Goal: Task Accomplishment & Management: Manage account settings

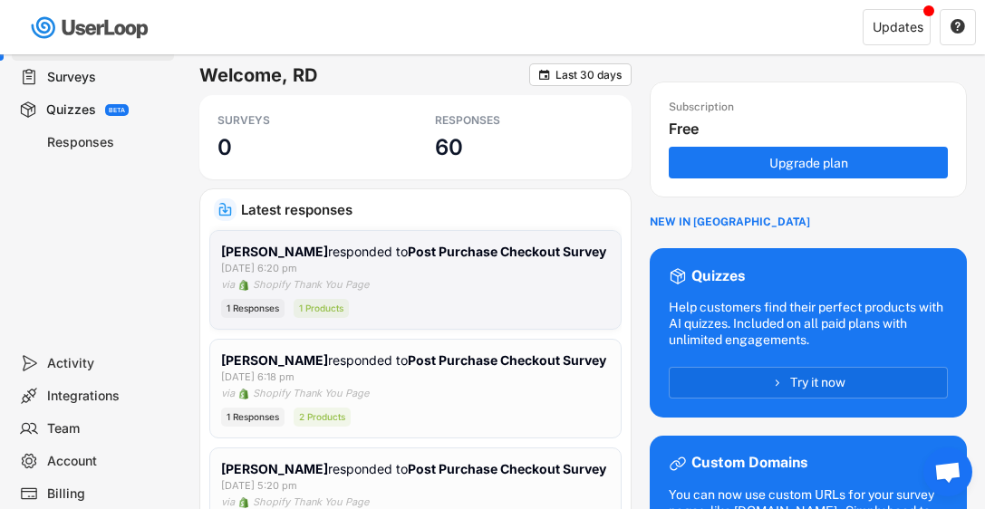
click at [416, 291] on div "[PERSON_NAME] responded to Post Purchase Checkout Survey [DATE] 6:20 pm via Sho…" at bounding box center [415, 280] width 389 height 76
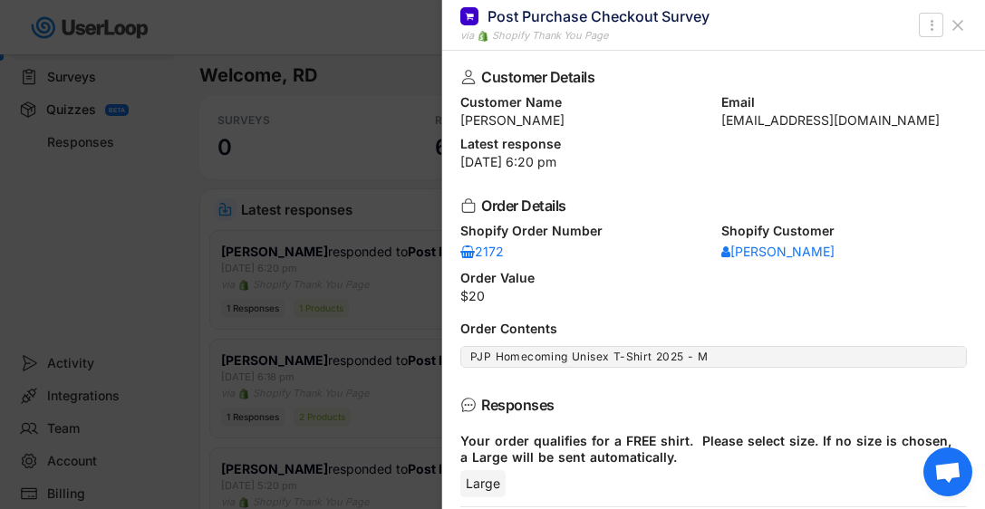
click at [953, 23] on icon at bounding box center [957, 25] width 18 height 18
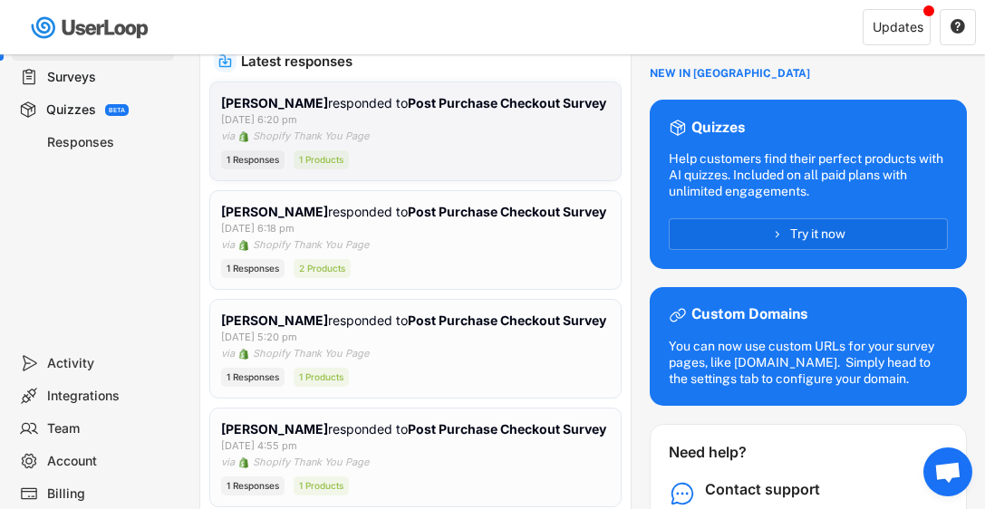
scroll to position [172, 0]
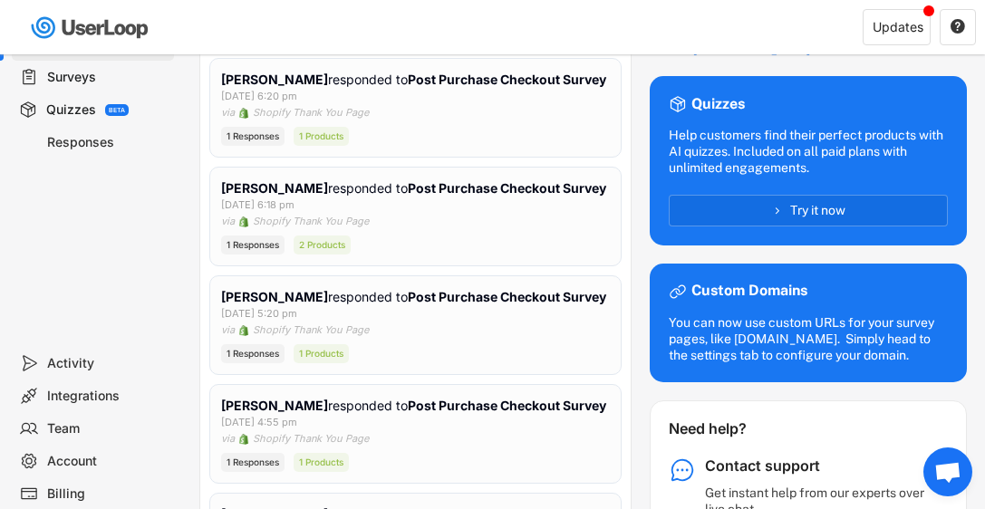
click at [74, 82] on div "Surveys" at bounding box center [107, 77] width 120 height 17
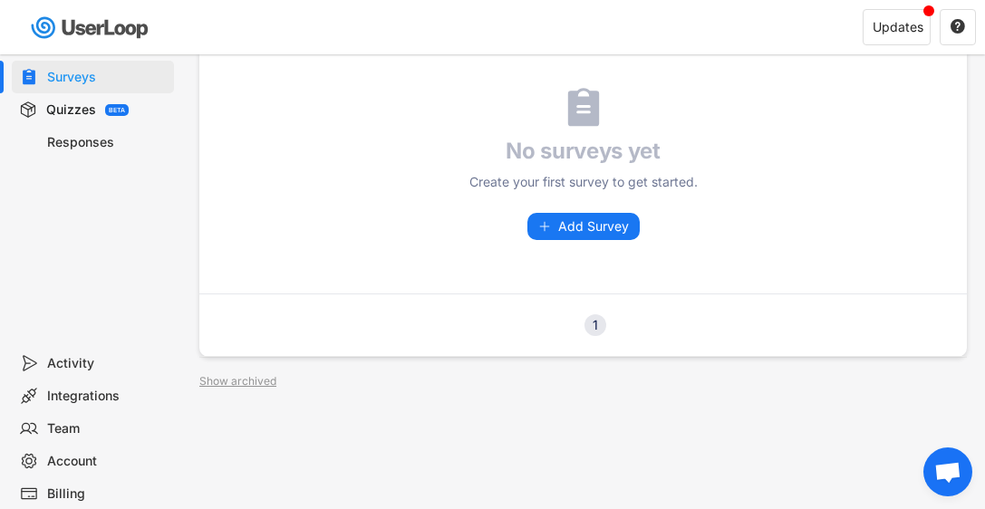
scroll to position [112, 0]
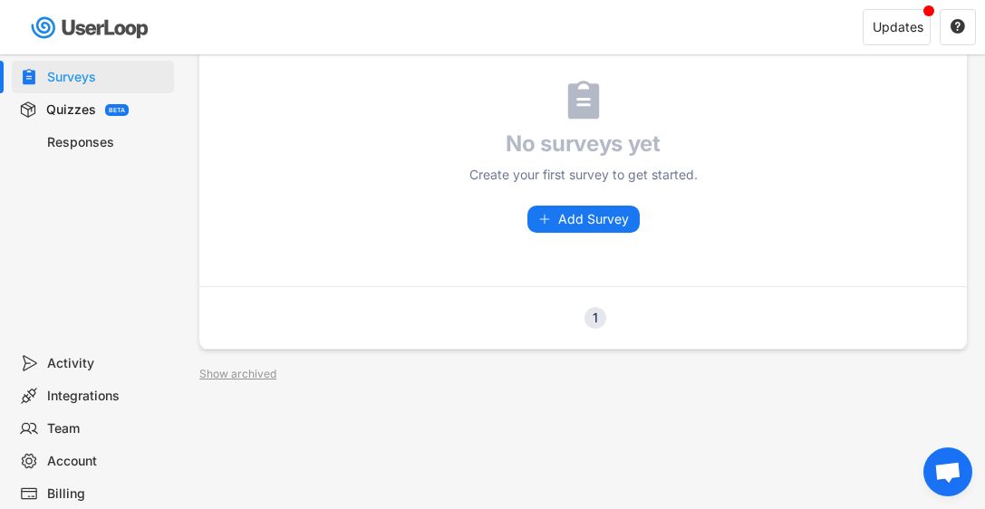
click at [598, 314] on div "1" at bounding box center [595, 318] width 22 height 13
click at [595, 313] on div "1" at bounding box center [595, 318] width 22 height 13
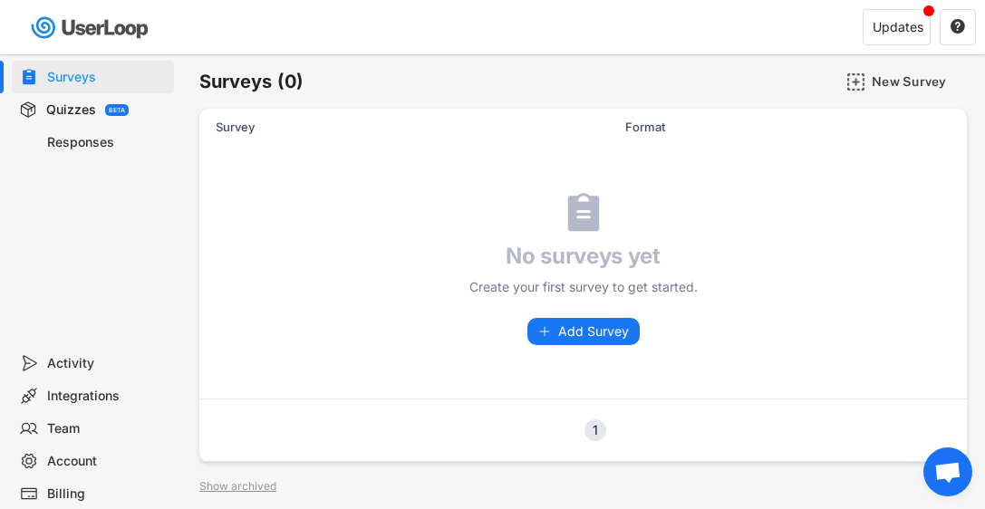
click at [70, 361] on div "Activity" at bounding box center [107, 363] width 120 height 17
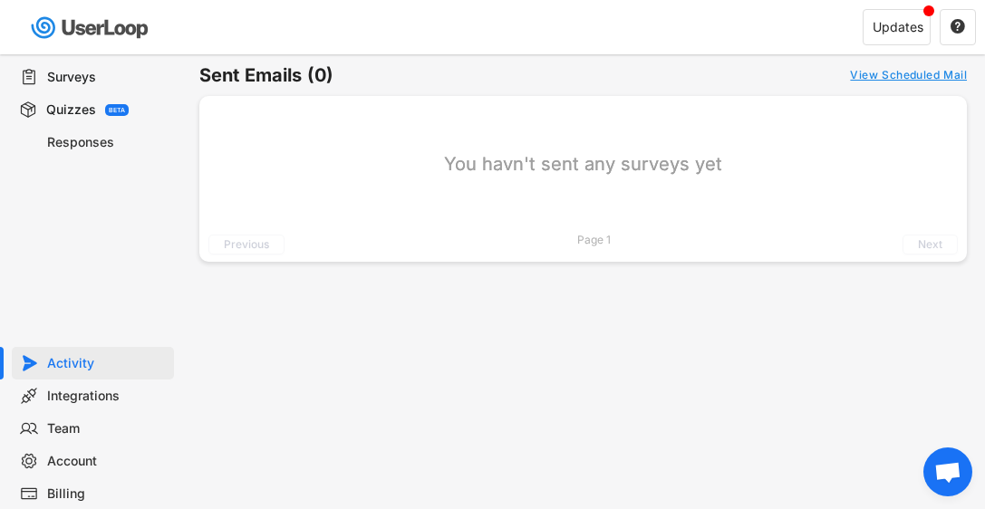
click at [73, 104] on div "Quizzes" at bounding box center [71, 109] width 50 height 17
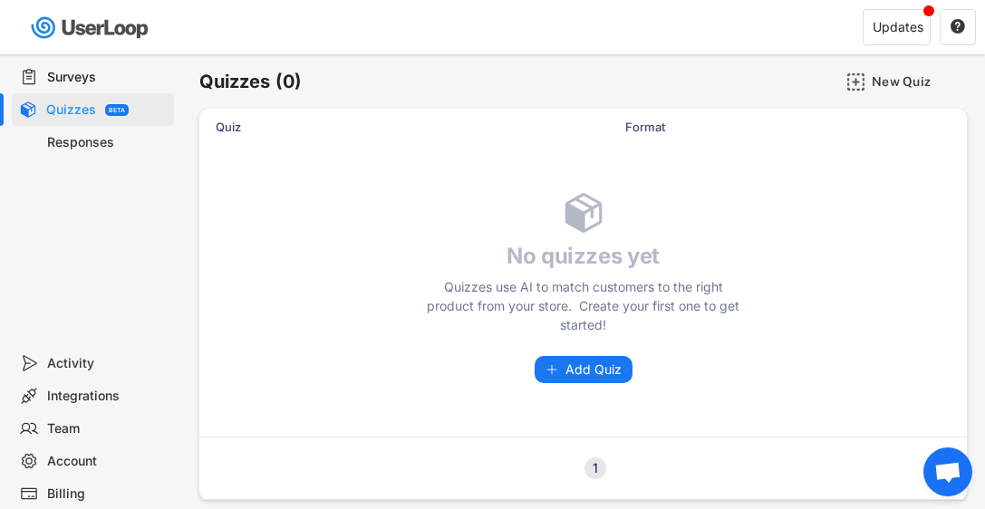
click at [74, 139] on div "Responses" at bounding box center [107, 142] width 120 height 17
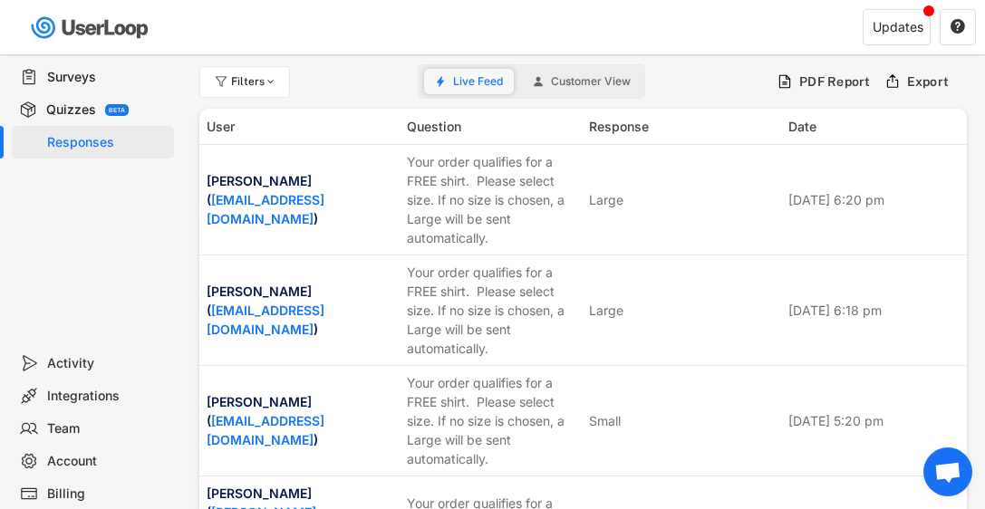
click at [464, 72] on button "Live Feed" at bounding box center [469, 81] width 90 height 25
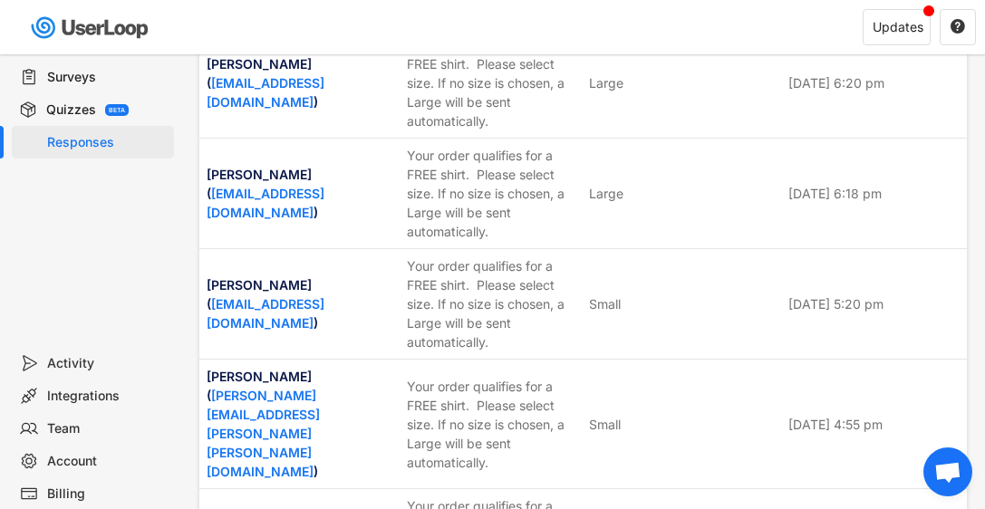
scroll to position [130, 0]
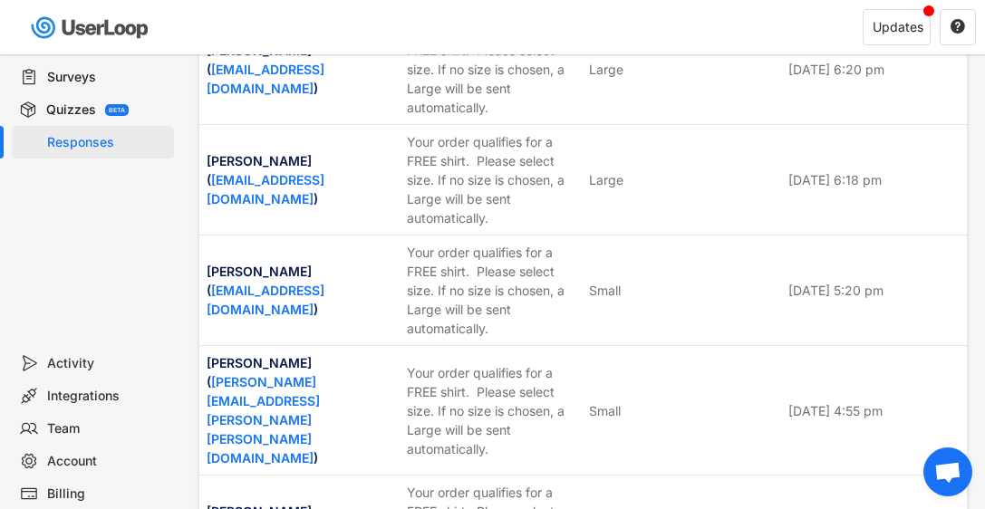
click at [65, 425] on div "Team" at bounding box center [107, 428] width 120 height 17
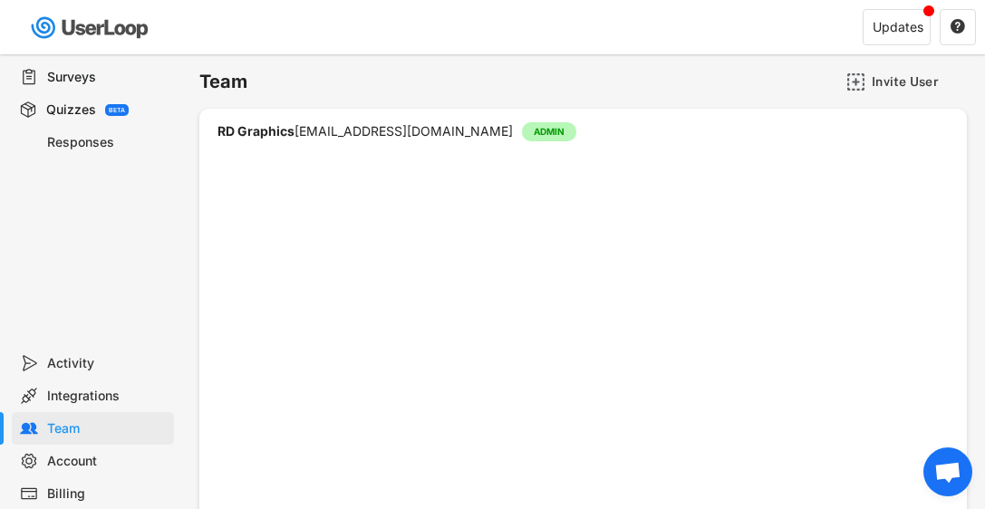
click at [73, 395] on div "Integrations" at bounding box center [107, 396] width 120 height 17
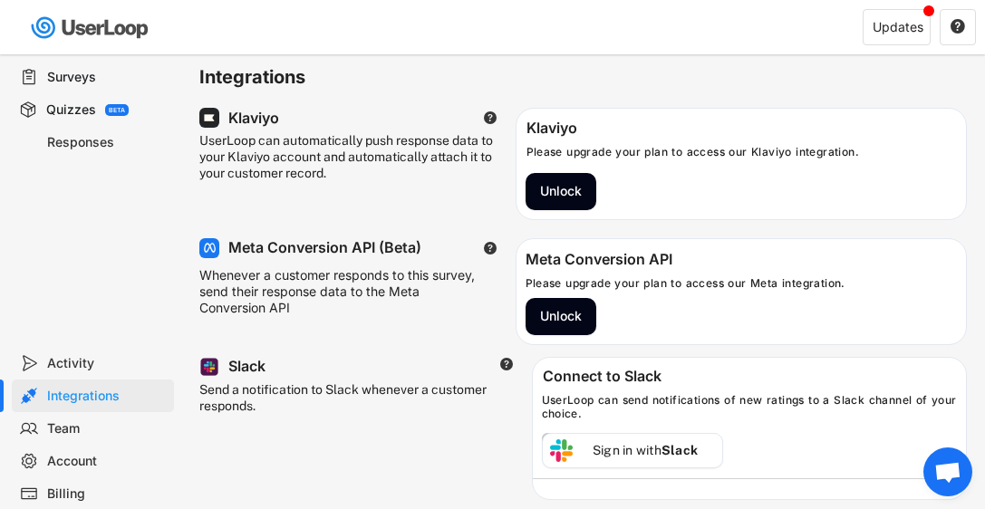
click at [70, 359] on div "Activity" at bounding box center [107, 363] width 120 height 17
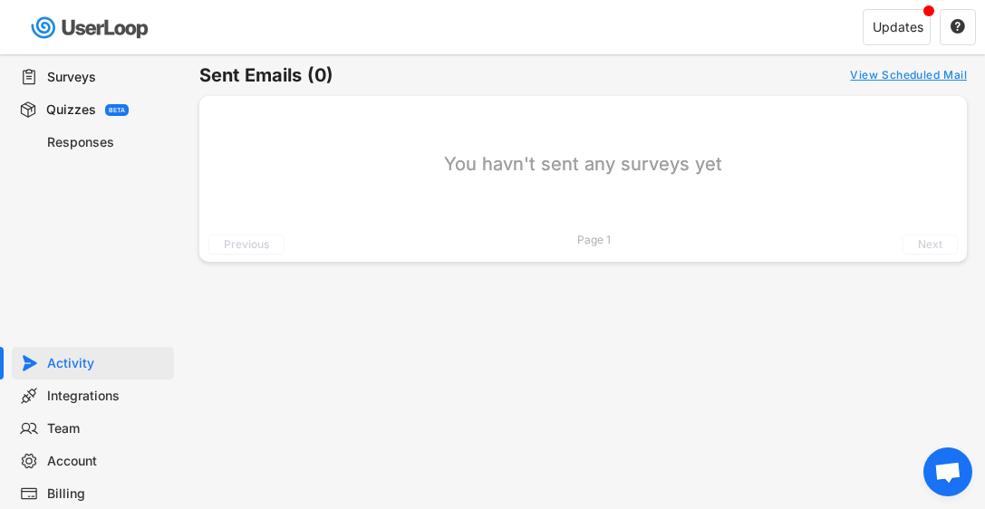
click at [86, 27] on img at bounding box center [91, 27] width 128 height 37
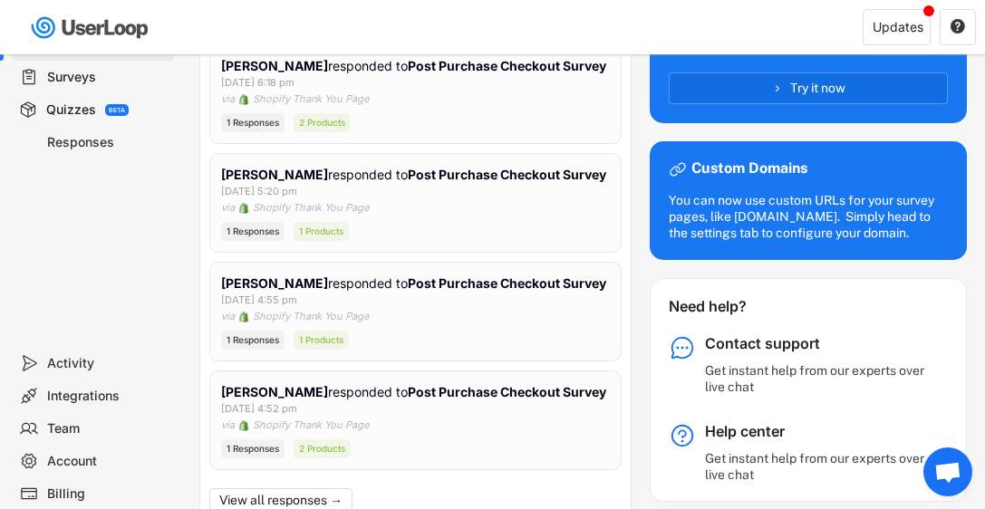
scroll to position [299, 0]
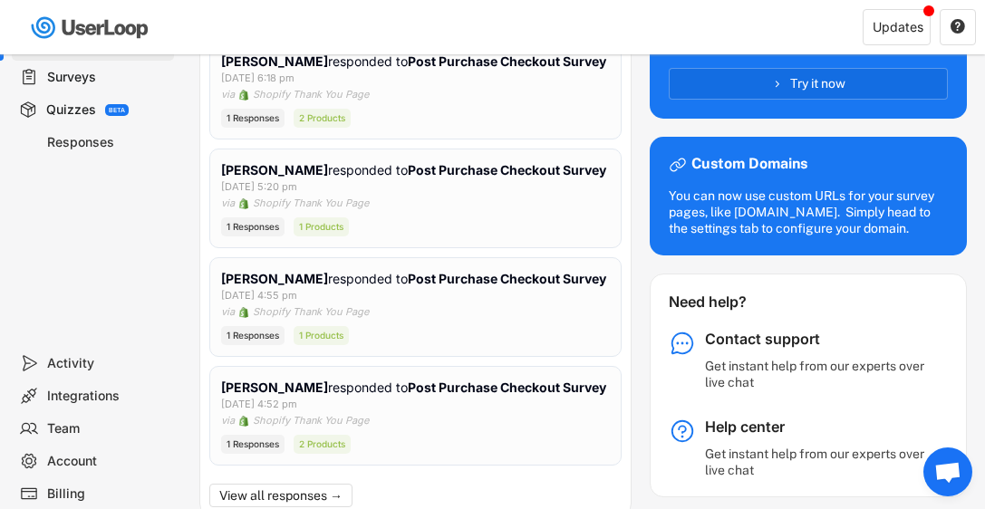
click at [744, 369] on div "Get instant help from our experts over live chat" at bounding box center [818, 374] width 226 height 33
click at [682, 341] on icon at bounding box center [681, 343] width 27 height 27
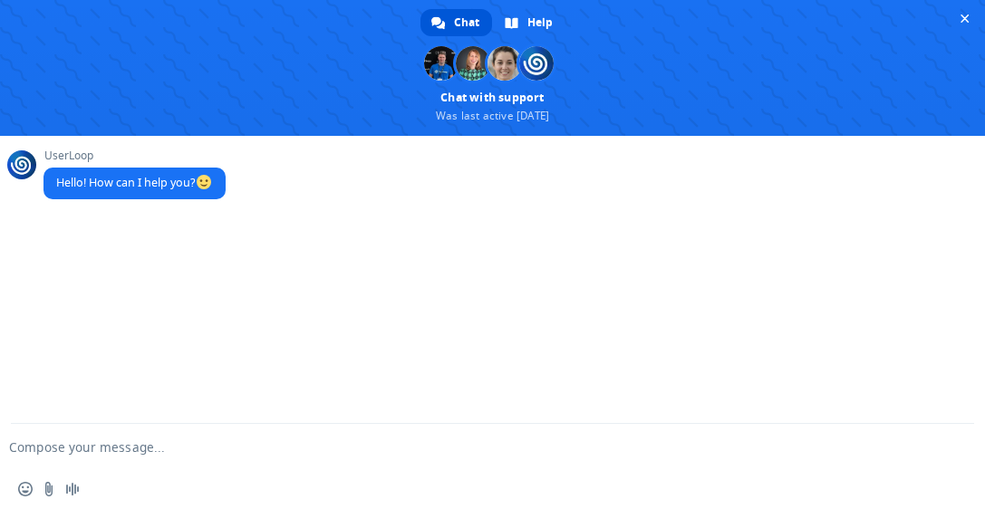
click at [82, 448] on textarea "Compose your message..." at bounding box center [463, 447] width 909 height 16
click at [75, 450] on textarea "I turned off a survey question for when people check out" at bounding box center [463, 447] width 909 height 16
click at [366, 449] on textarea "I turned OFF a survey question for when people check out" at bounding box center [463, 447] width 909 height 16
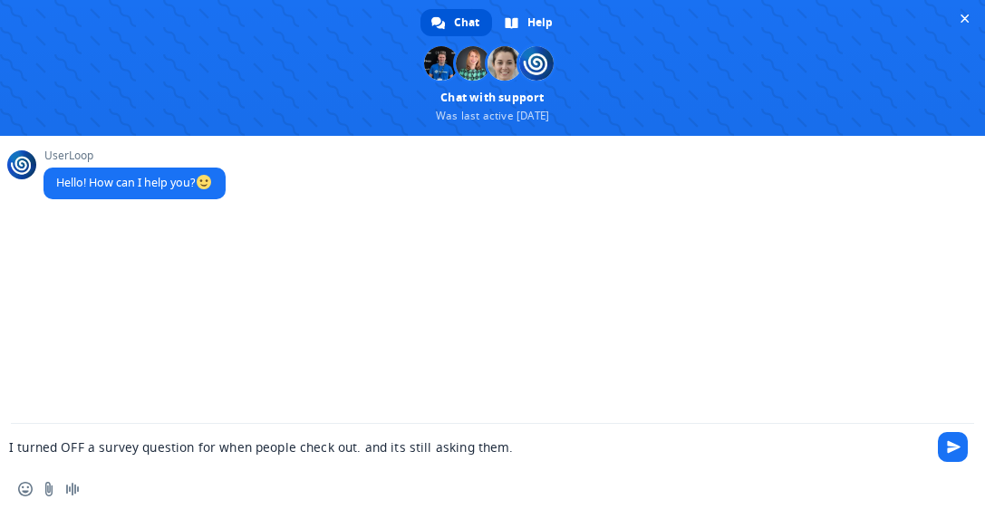
type textarea "I turned OFF a survey question for when people check out. and its still asking …"
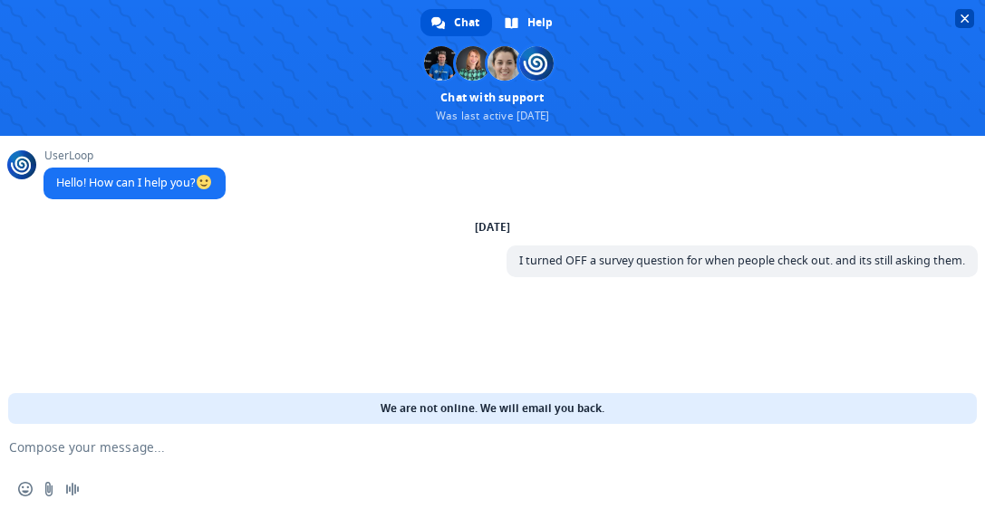
click at [966, 15] on span "Close chat" at bounding box center [964, 18] width 9 height 9
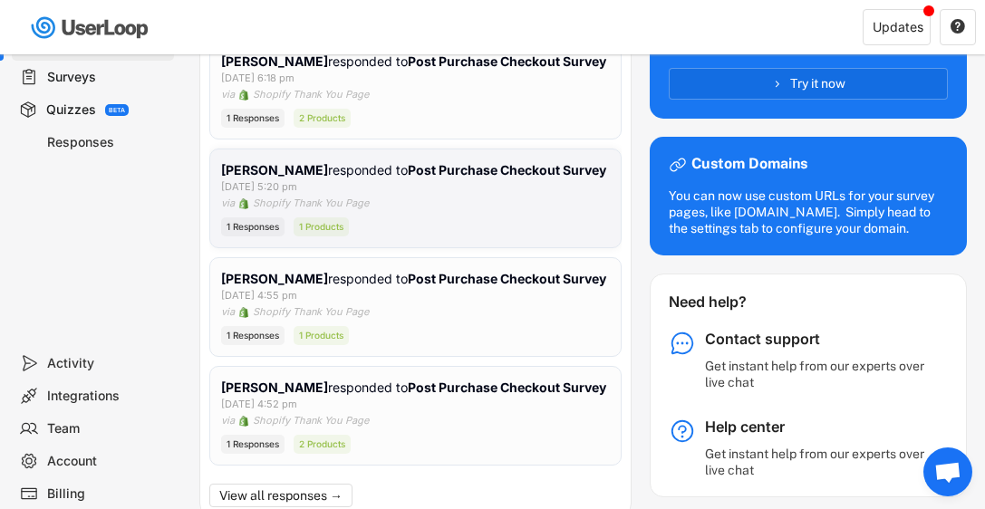
click at [458, 169] on strong "Post Purchase Checkout Survey" at bounding box center [507, 169] width 198 height 15
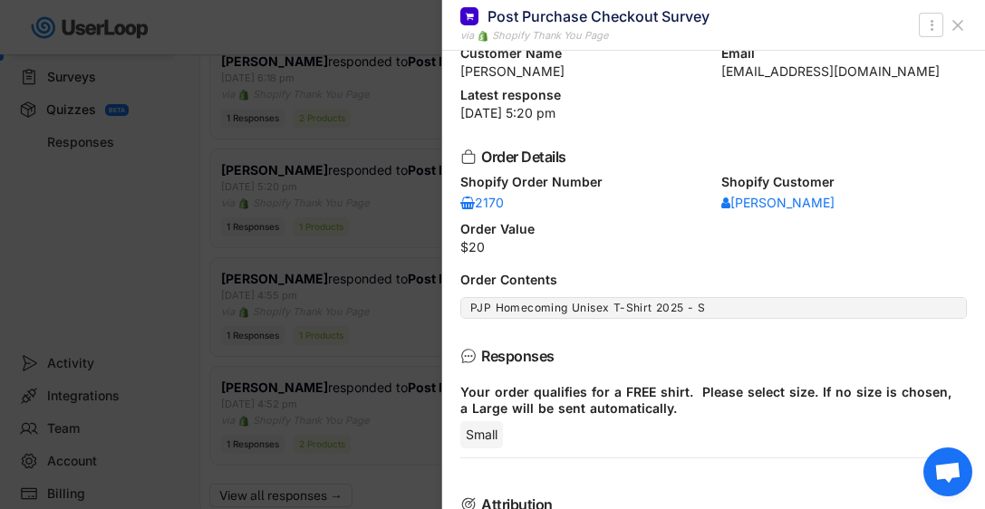
scroll to position [0, 0]
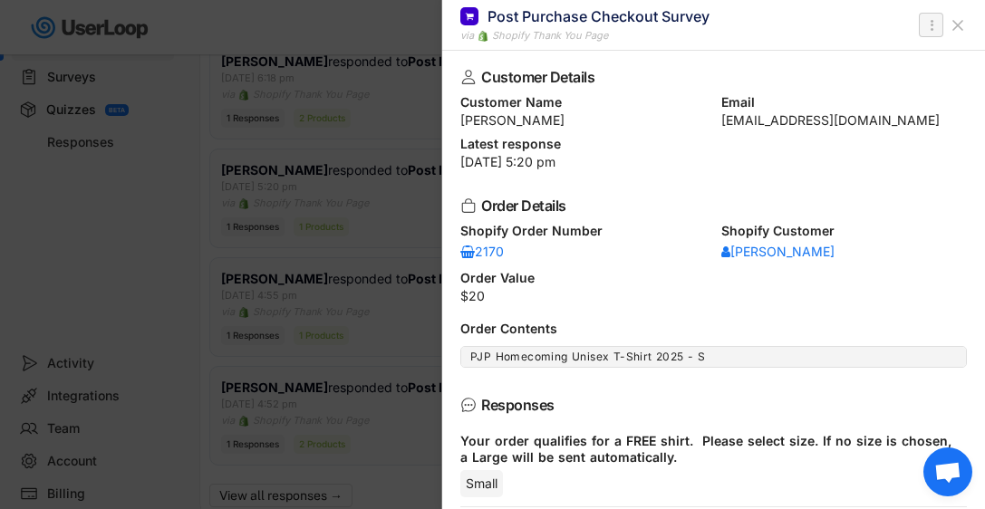
click at [929, 24] on text "" at bounding box center [931, 24] width 4 height 19
click at [859, 17] on div "Post Purchase Checkout Survey via Shopify Thank You Page" at bounding box center [689, 24] width 458 height 37
click at [963, 23] on icon at bounding box center [957, 25] width 18 height 18
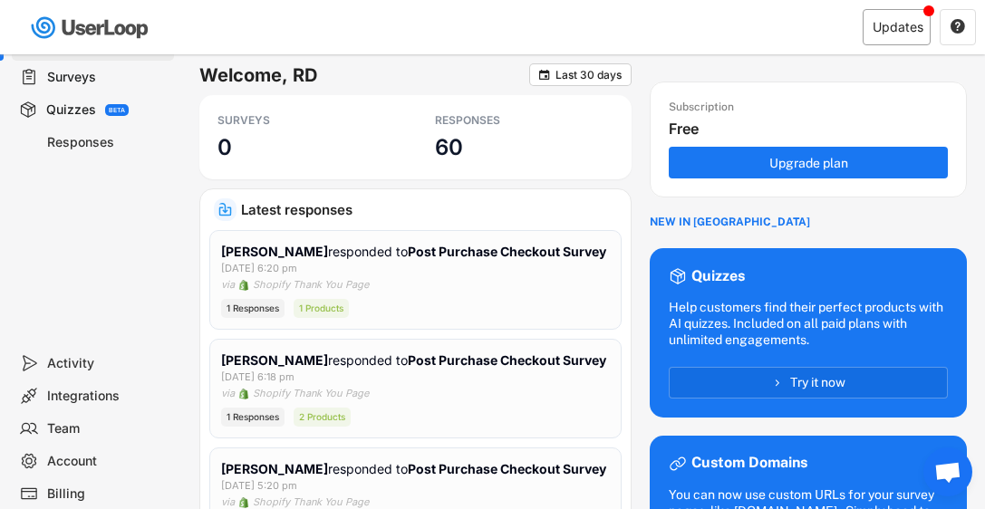
click at [896, 16] on div "Updates" at bounding box center [896, 27] width 68 height 36
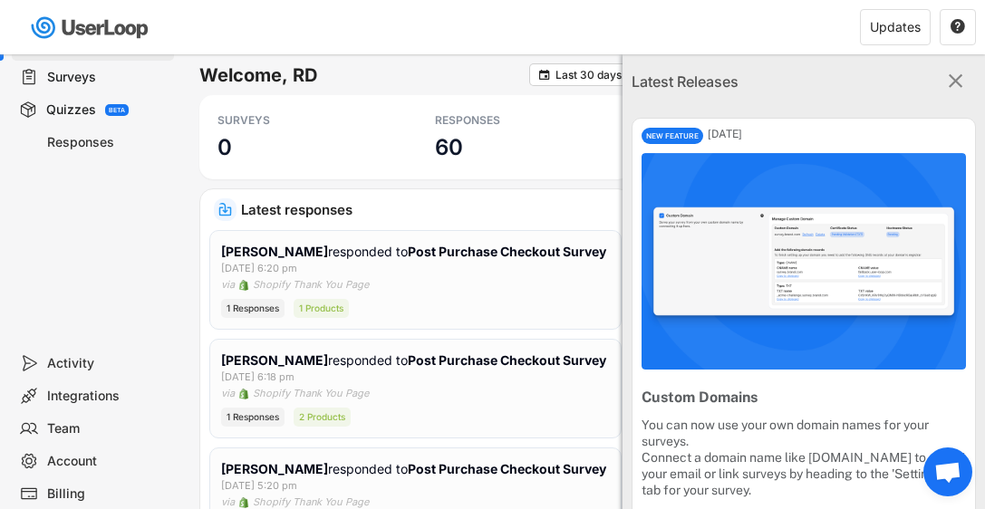
click at [957, 82] on text "" at bounding box center [955, 81] width 14 height 24
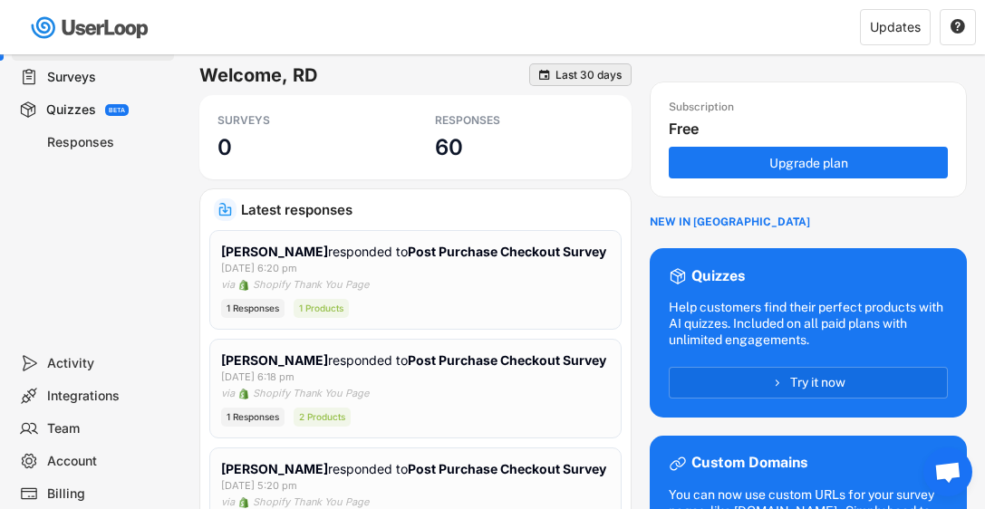
click at [582, 82] on div " Last 30 days" at bounding box center [580, 74] width 102 height 23
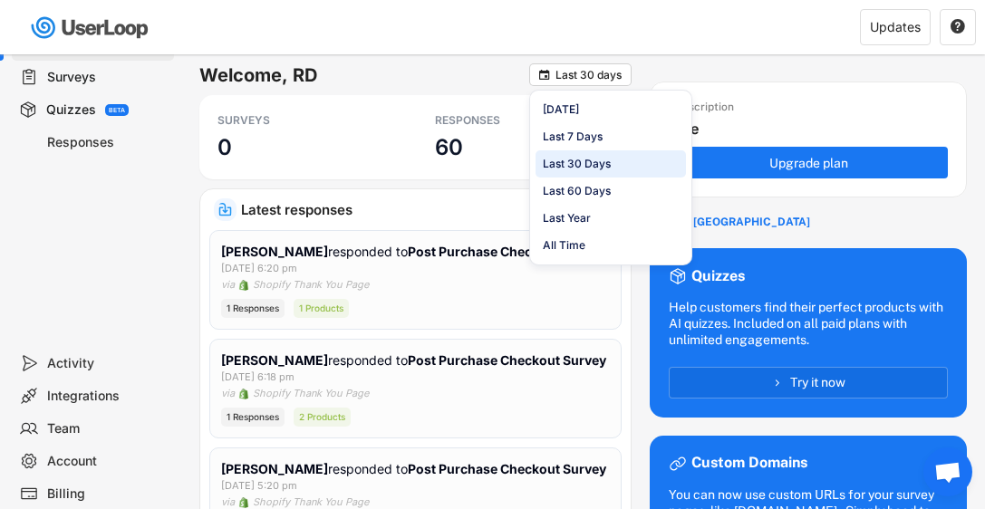
click at [477, 67] on h6 "Welcome, RD" at bounding box center [364, 75] width 330 height 24
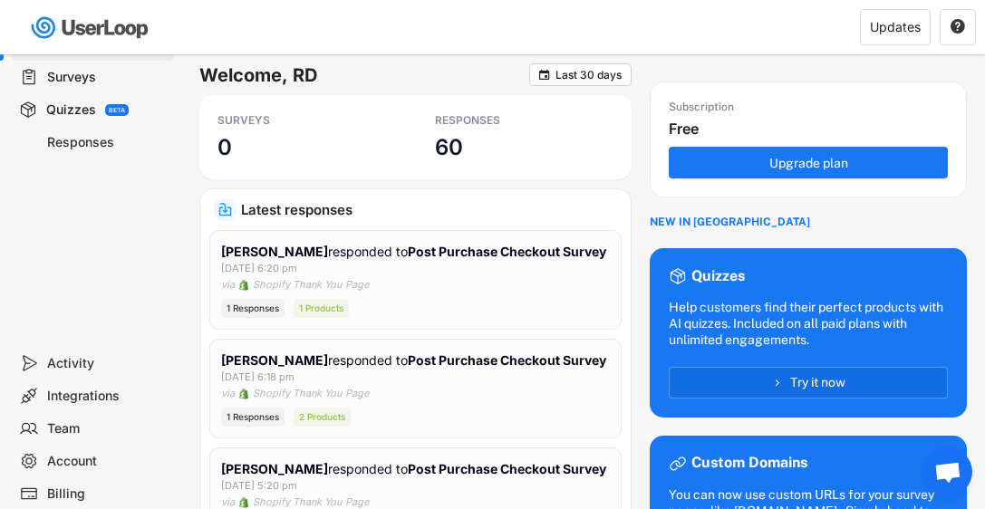
click at [67, 360] on div "Activity" at bounding box center [107, 363] width 120 height 17
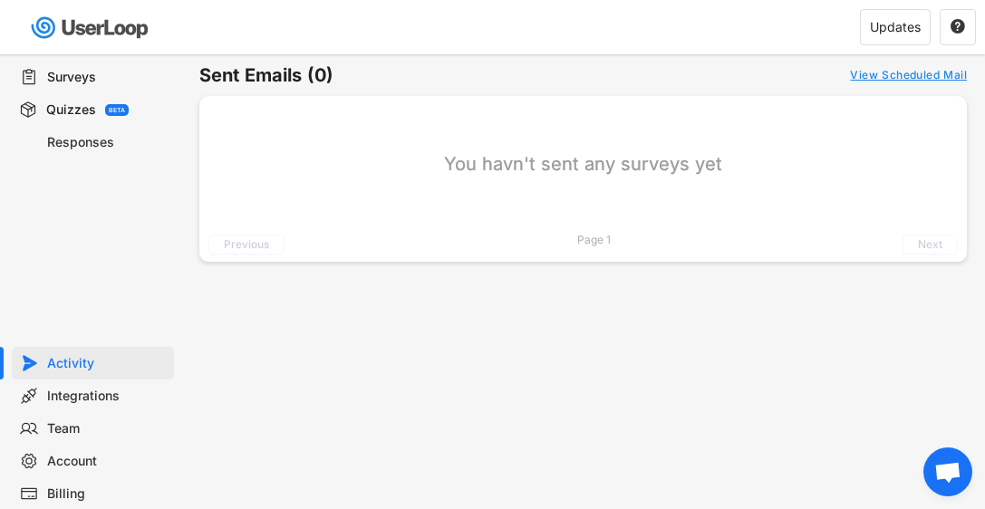
scroll to position [24, 0]
click at [79, 391] on div "Integrations" at bounding box center [107, 396] width 120 height 17
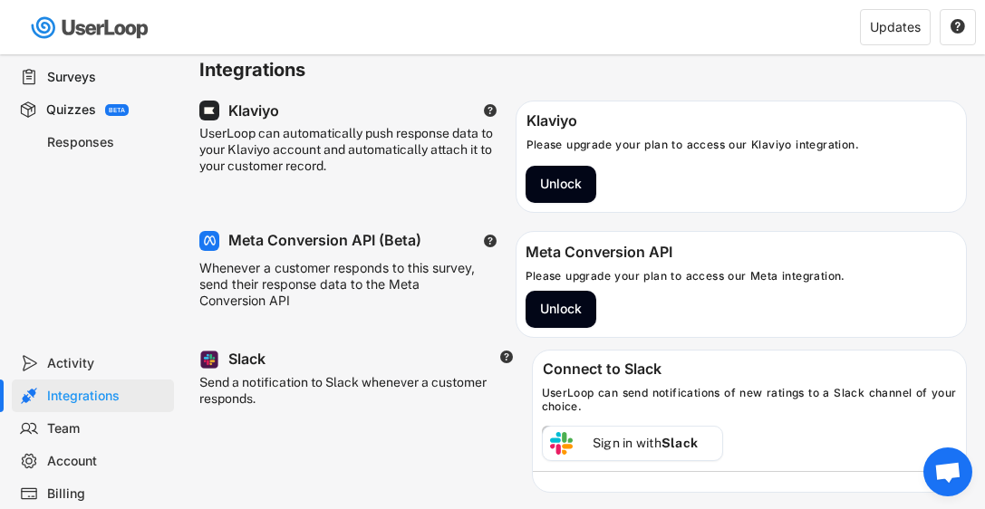
click at [62, 425] on div "Team" at bounding box center [107, 428] width 120 height 17
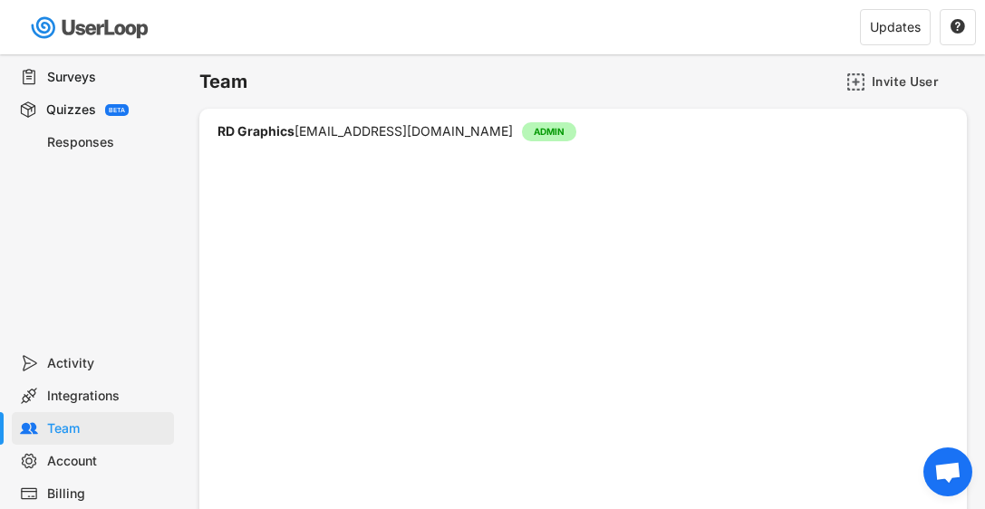
click at [69, 461] on div "Account" at bounding box center [107, 461] width 120 height 17
select select ""en""
select select ""1_week""
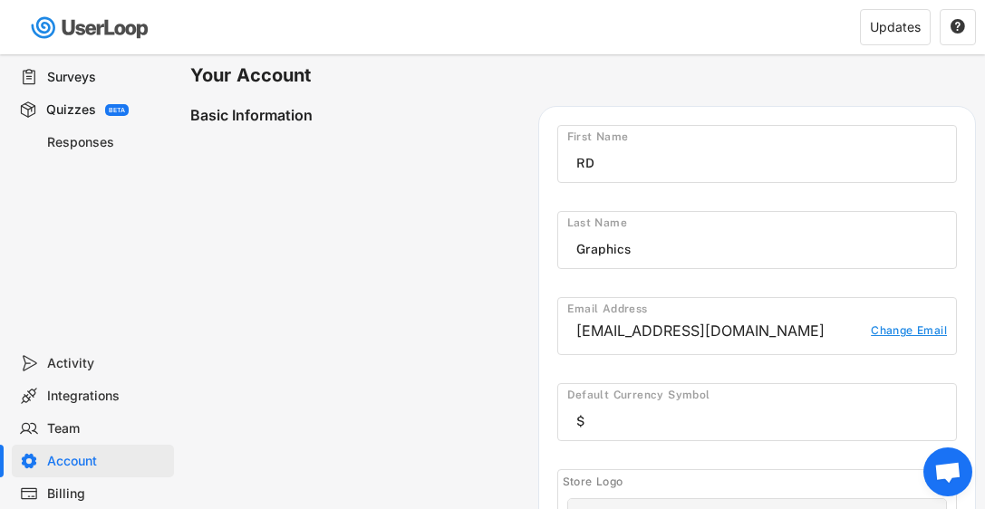
select select ""PLACEHOLDER_1427118222253""
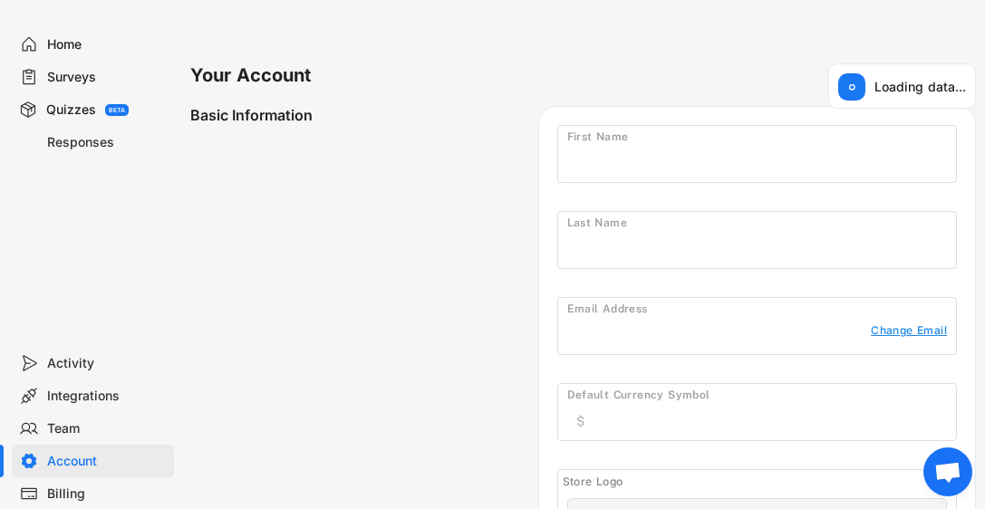
type input "RD"
type input "Graphics"
type input "$"
select select ""en""
select select ""1_week""
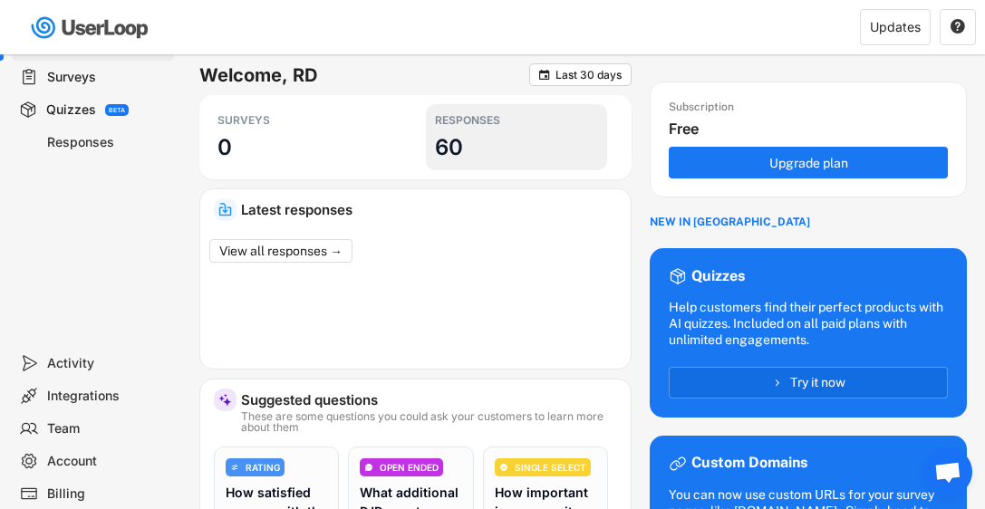
scroll to position [24, 0]
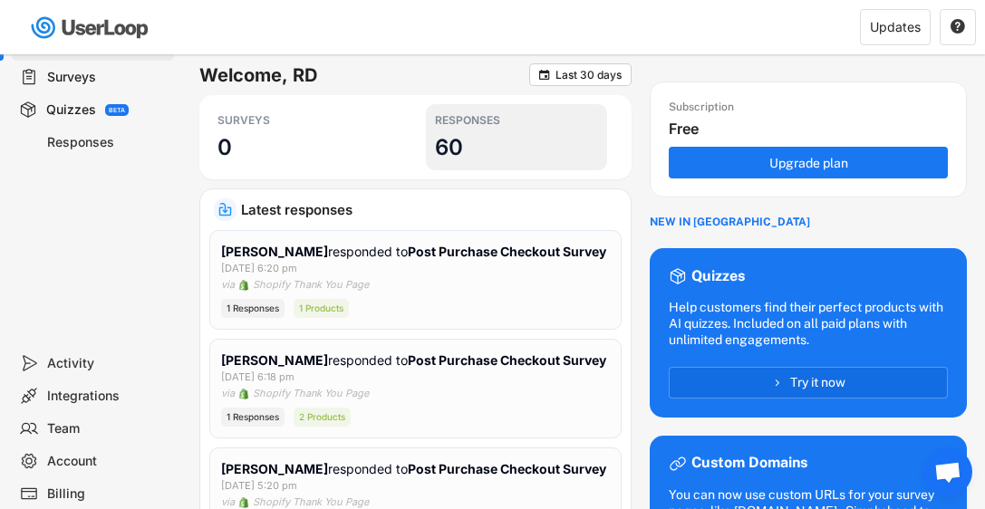
click at [502, 149] on div "RESPONSES 60" at bounding box center [516, 137] width 181 height 66
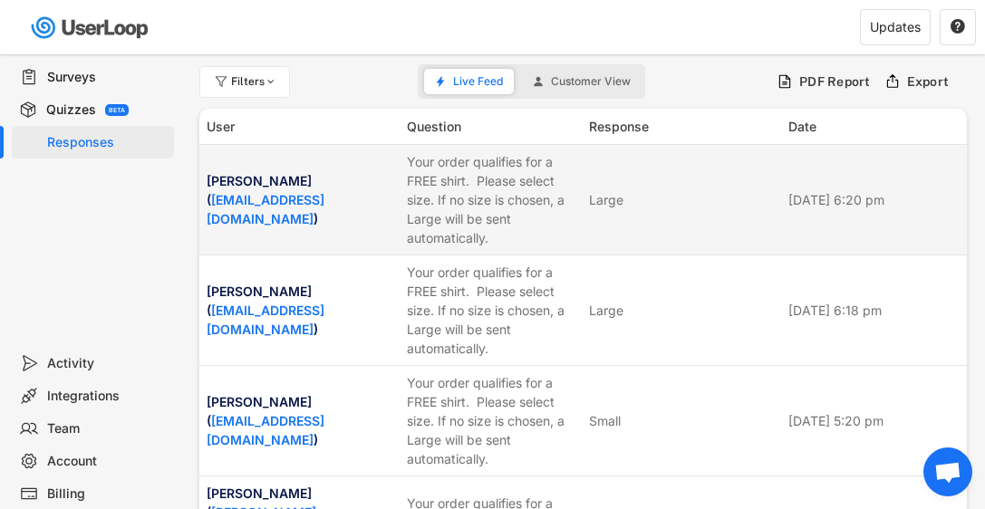
click at [505, 160] on div "Your order qualifies for a FREE shirt. Please select size. If no size is chosen…" at bounding box center [492, 199] width 171 height 95
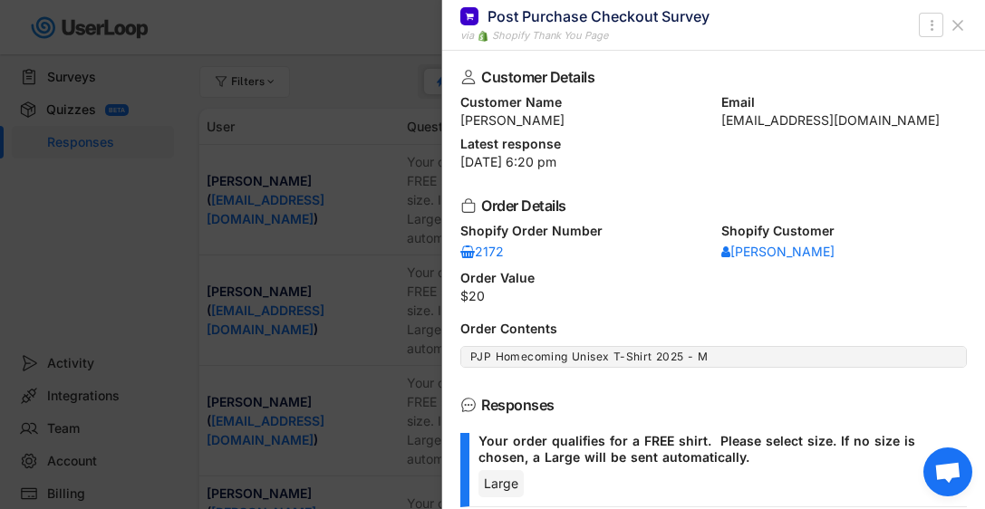
click at [957, 22] on icon at bounding box center [957, 25] width 18 height 18
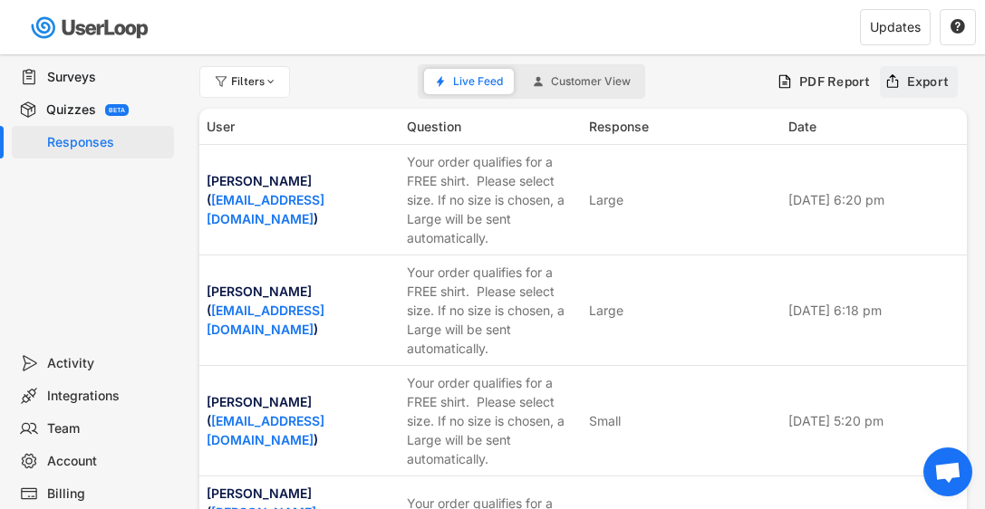
click at [914, 78] on div "Export" at bounding box center [928, 81] width 43 height 16
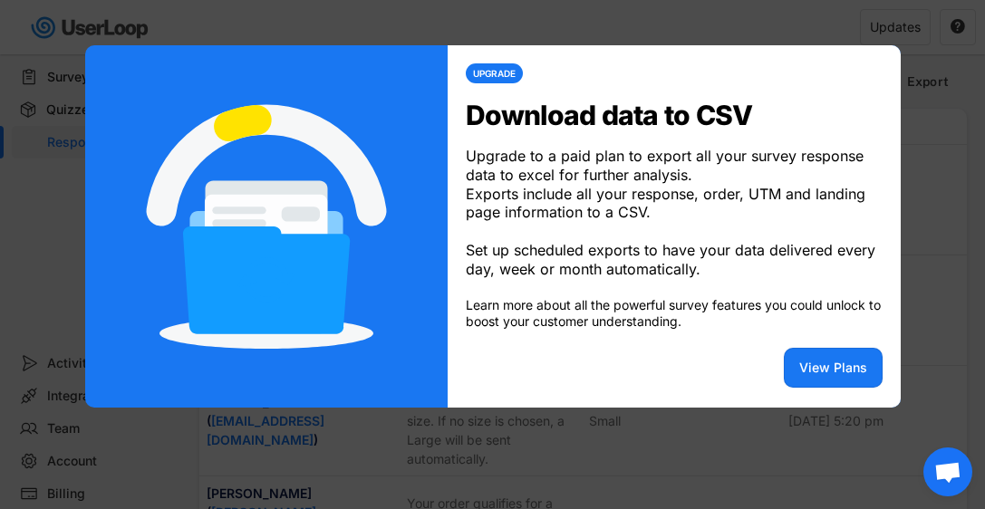
click at [726, 23] on div at bounding box center [492, 254] width 985 height 509
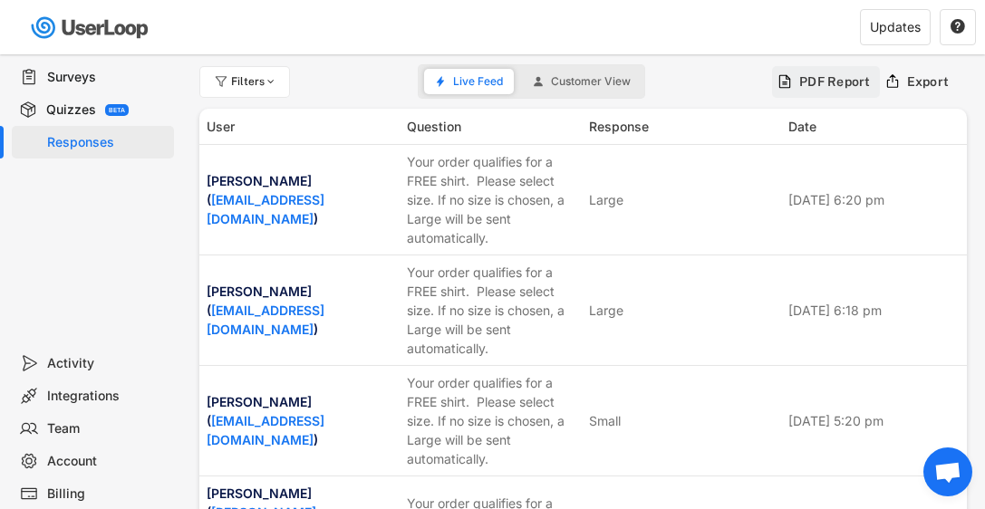
click at [810, 79] on div "PDF Report" at bounding box center [835, 81] width 72 height 16
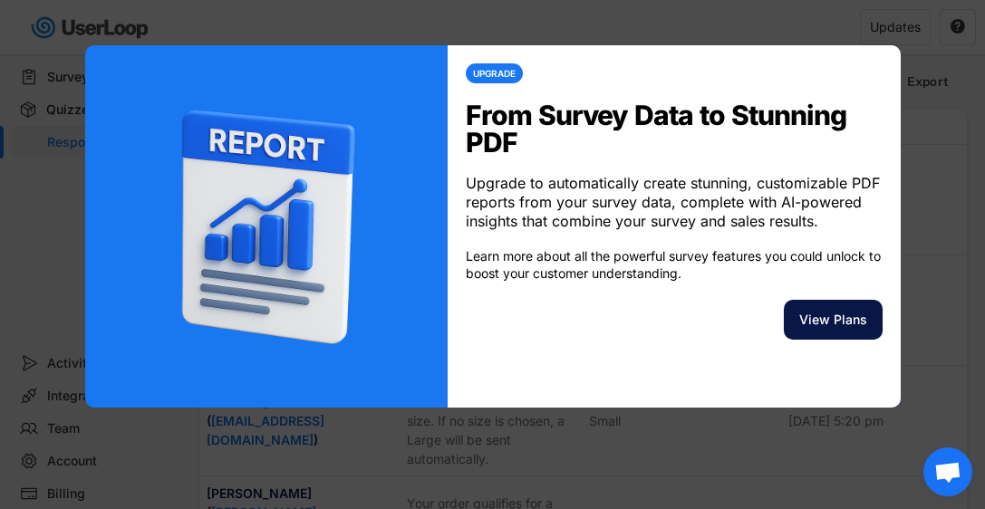
click at [832, 320] on button "View Plans" at bounding box center [833, 320] width 99 height 40
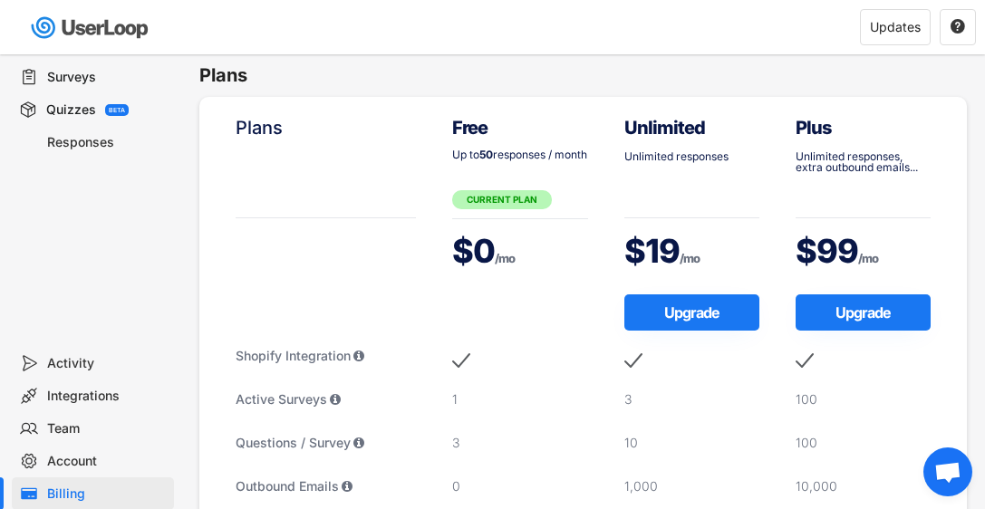
click at [66, 78] on div "Surveys" at bounding box center [107, 77] width 120 height 17
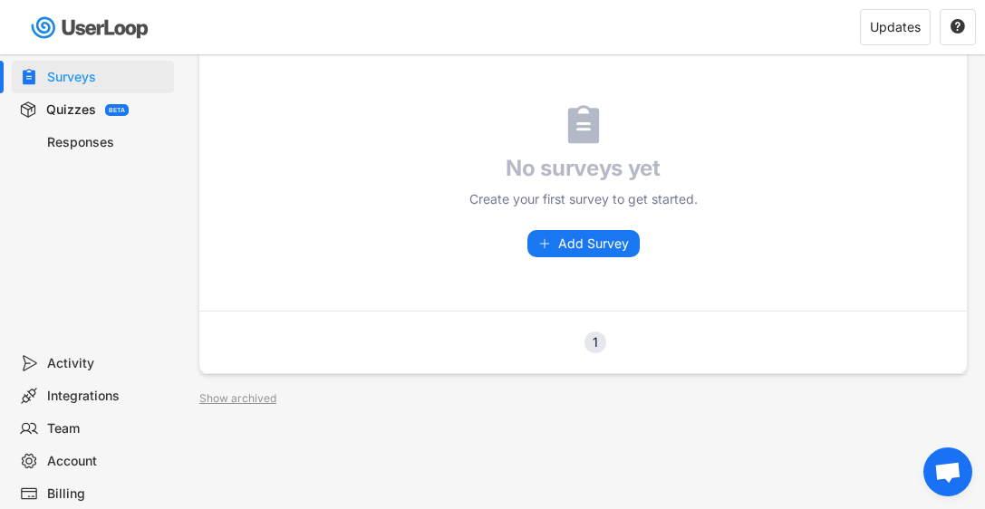
scroll to position [102, 0]
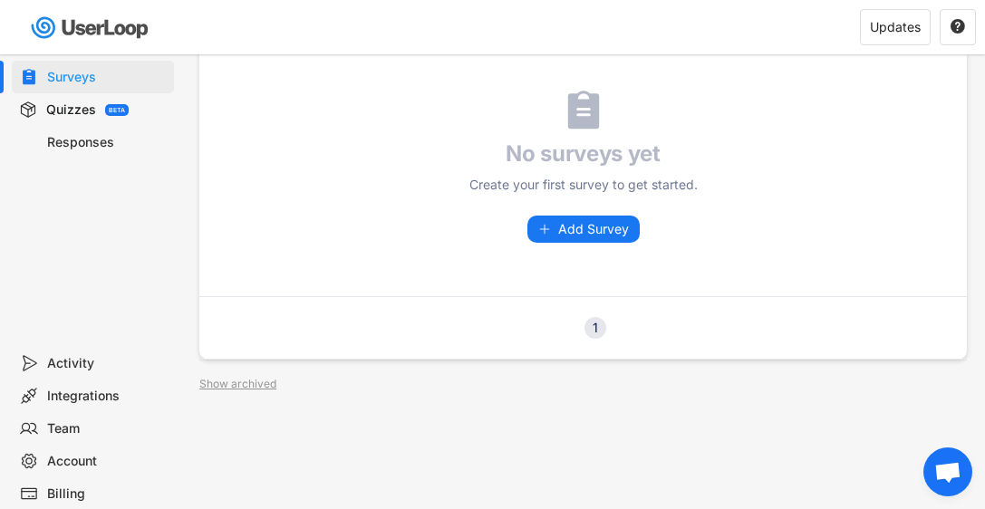
click at [255, 384] on div "Show archived" at bounding box center [237, 384] width 77 height 11
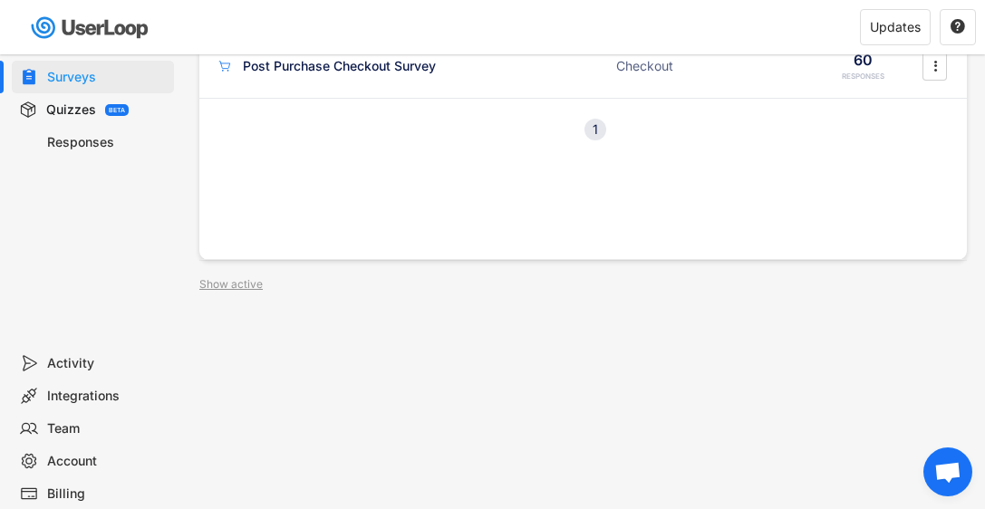
scroll to position [0, 0]
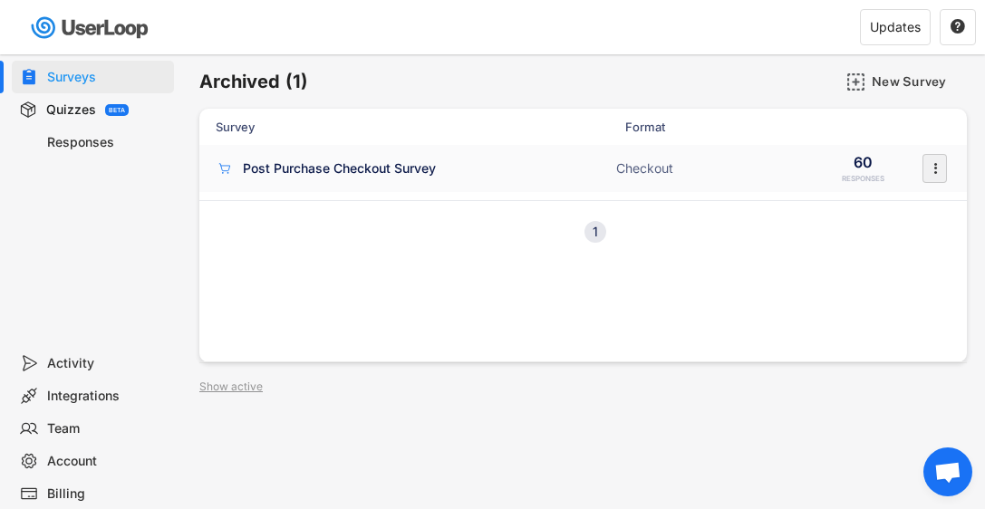
click at [932, 165] on icon "" at bounding box center [935, 168] width 18 height 27
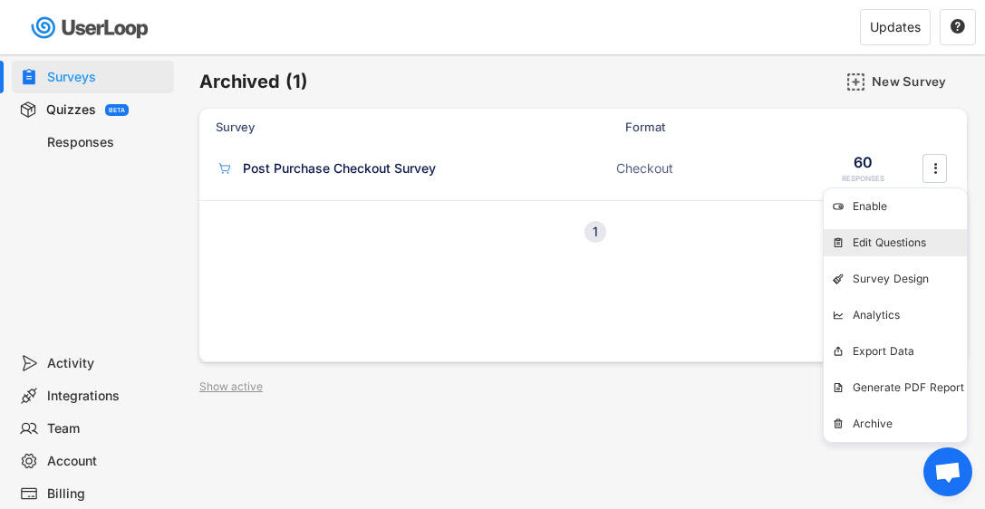
click at [866, 233] on div "Edit Questions" at bounding box center [894, 242] width 143 height 27
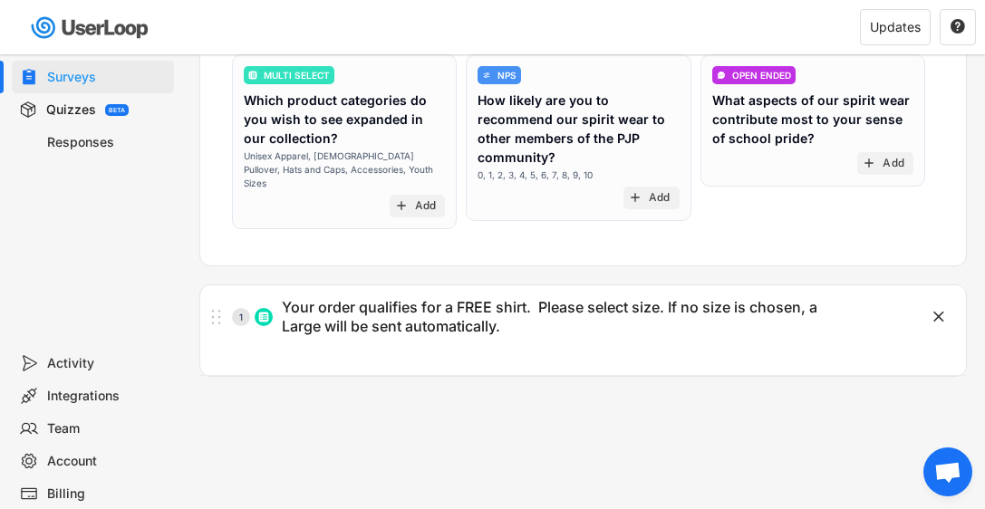
scroll to position [383, 0]
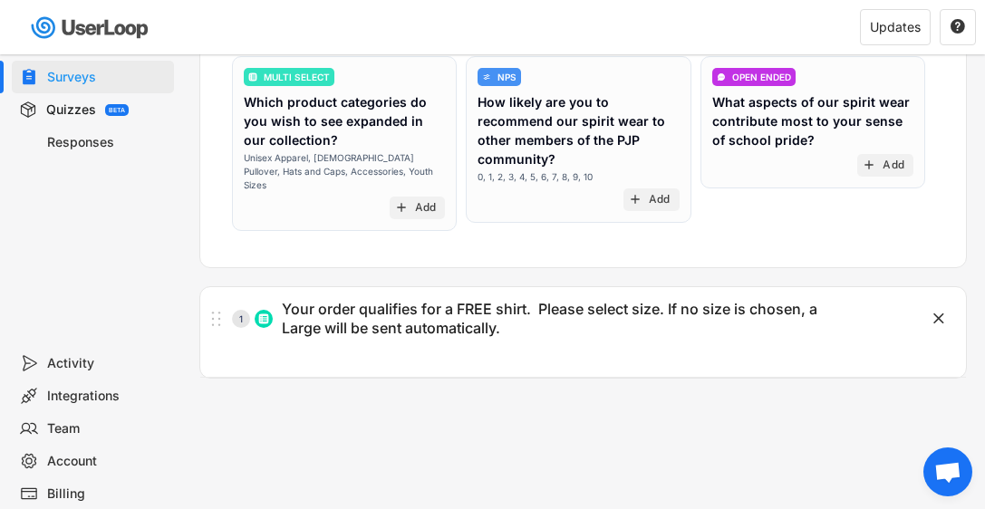
click at [185, 259] on div "Surveys Post Purchase Checkout Survey Languages Preview Add to Shopify Checkout…" at bounding box center [582, 107] width 803 height 873
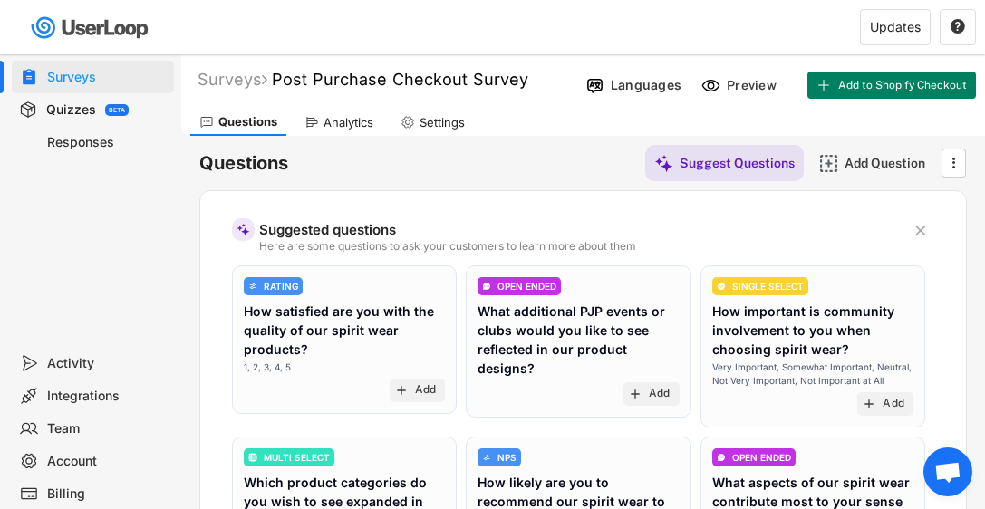
scroll to position [0, 0]
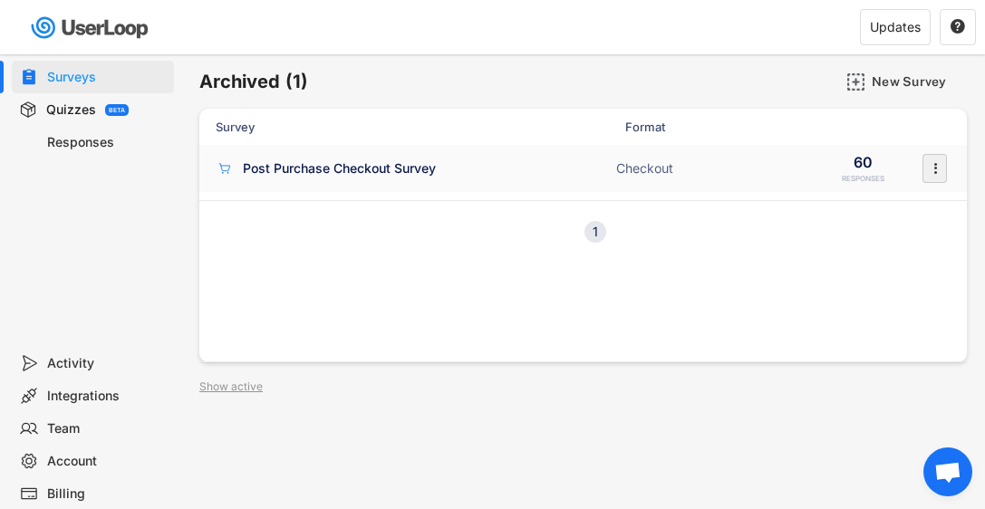
click at [935, 164] on text "" at bounding box center [935, 168] width 4 height 19
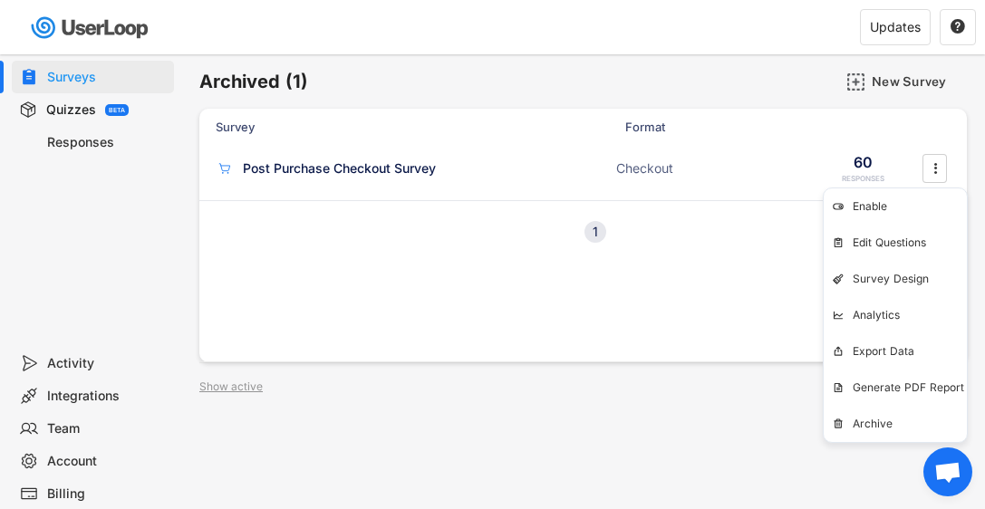
click at [611, 306] on div "Survey Format Responses No surveys yet Create your first survey to get started.…" at bounding box center [582, 236] width 767 height 254
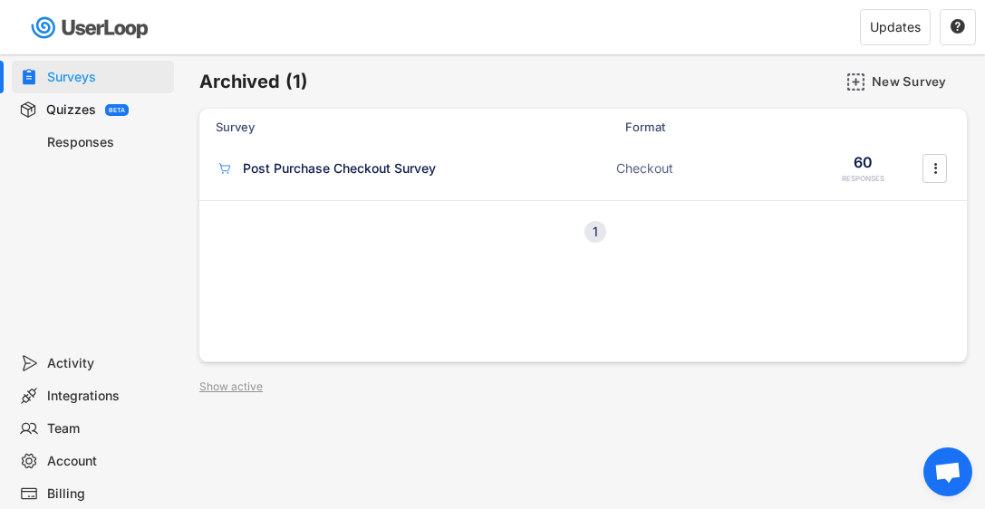
click at [595, 228] on div "1" at bounding box center [595, 232] width 22 height 13
